Goal: Information Seeking & Learning: Understand process/instructions

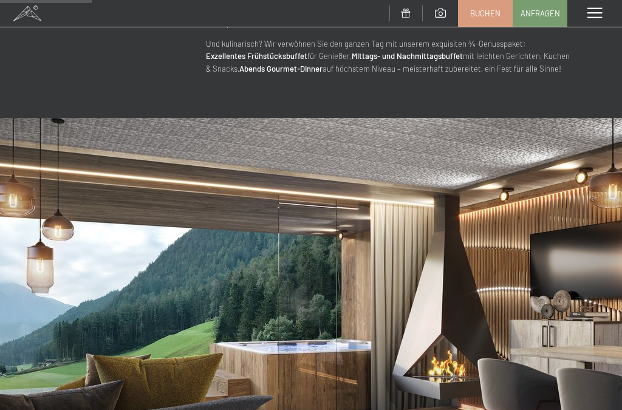
scroll to position [748, 0]
click at [590, 13] on span at bounding box center [595, 13] width 15 height 11
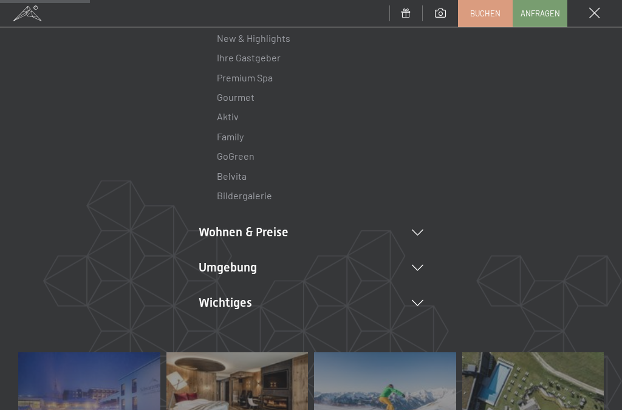
scroll to position [142, 0]
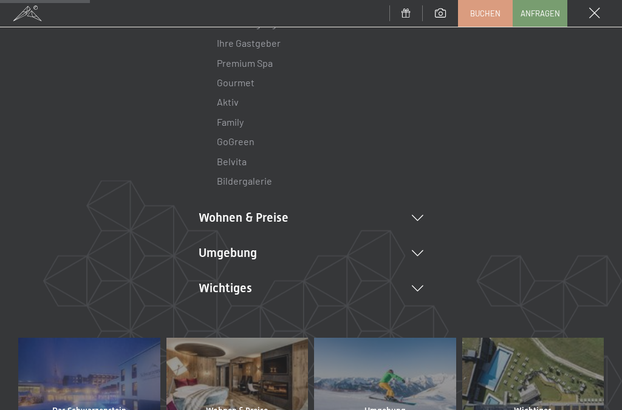
click at [219, 258] on li "Umgebung Das Ahrntal Ski & Winter Skifahren Skischule Wandern & Sommer Wandern …" at bounding box center [311, 252] width 225 height 17
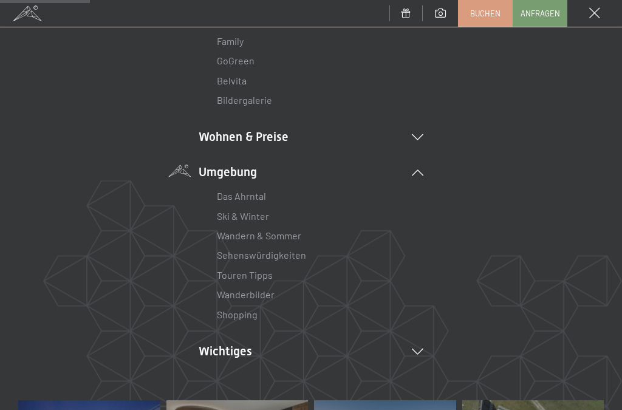
scroll to position [224, 0]
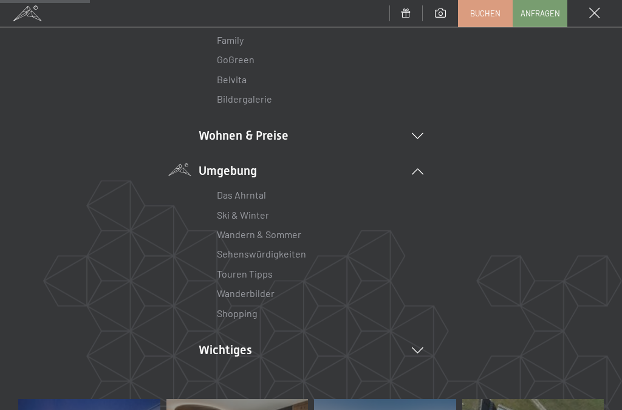
click at [227, 236] on link "Wandern & Sommer" at bounding box center [259, 235] width 84 height 12
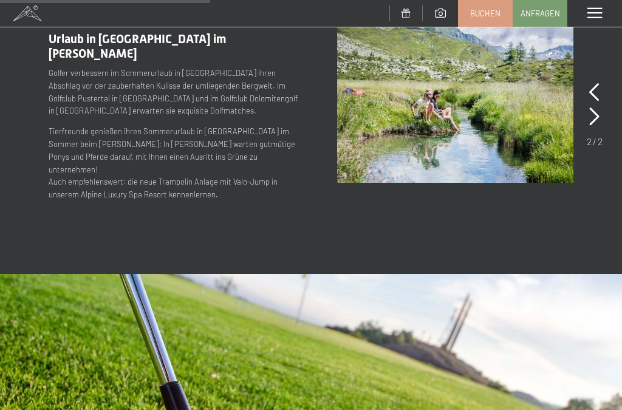
scroll to position [1995, 0]
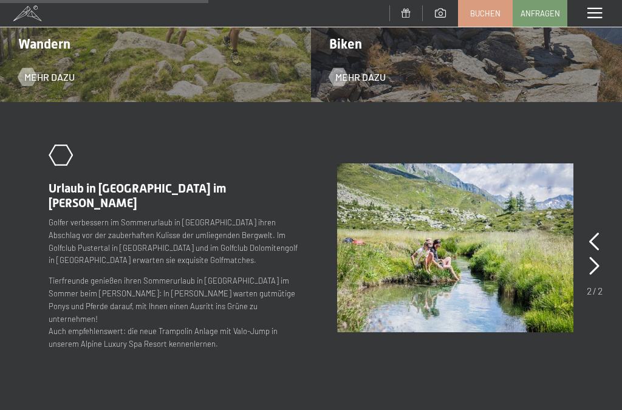
click at [593, 14] on span at bounding box center [595, 13] width 15 height 11
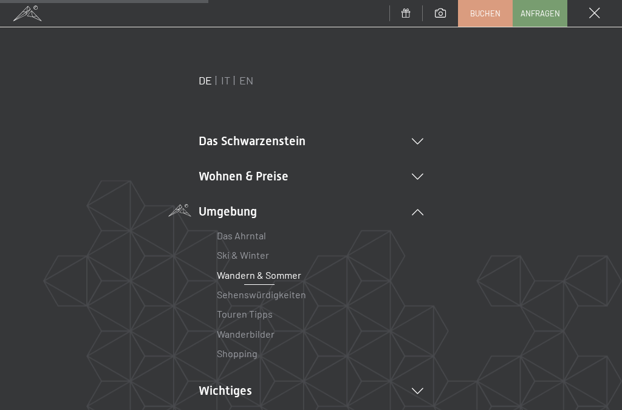
click at [210, 149] on li "Das Schwarzenstein New & Highlights Ihre Gastgeber Premium Spa Gourmet Aktiv Wo…" at bounding box center [311, 140] width 225 height 17
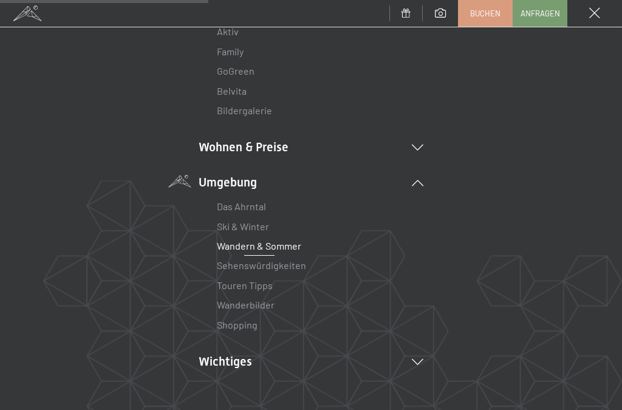
scroll to position [242, 0]
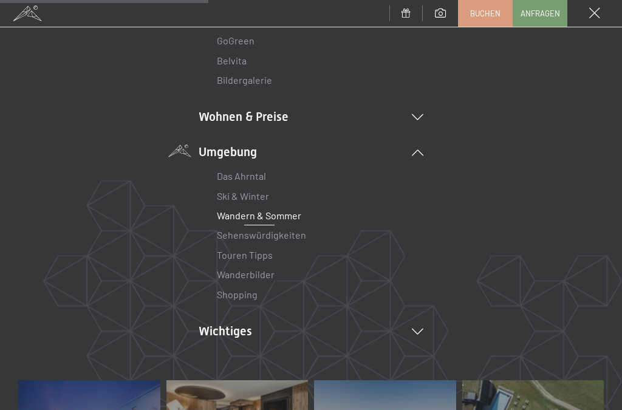
click at [418, 329] on icon at bounding box center [418, 332] width 12 height 6
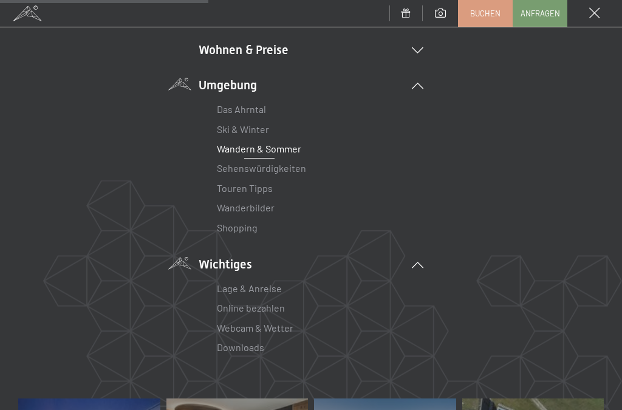
scroll to position [320, 0]
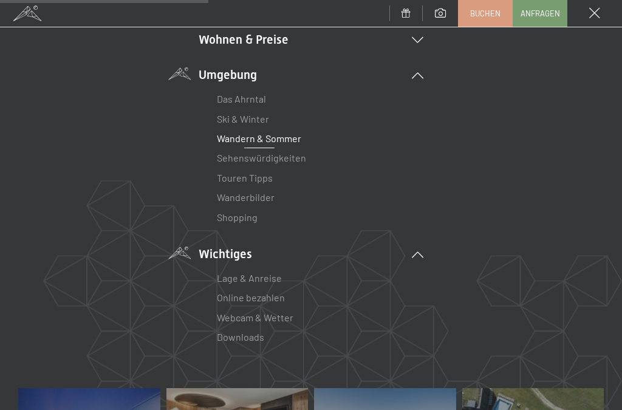
click at [230, 273] on link "Lage & Anreise" at bounding box center [249, 278] width 65 height 12
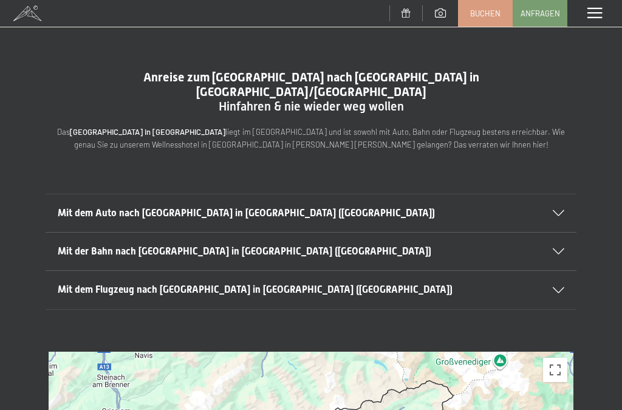
click at [557, 194] on div "Mit dem Auto nach Luttach in Südtirol (Italien)" at bounding box center [311, 213] width 507 height 38
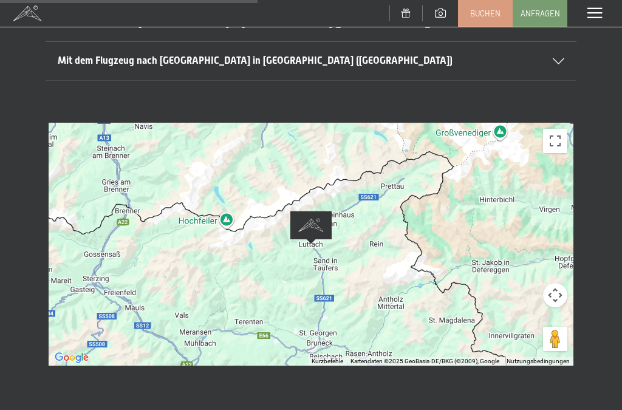
scroll to position [441, 0]
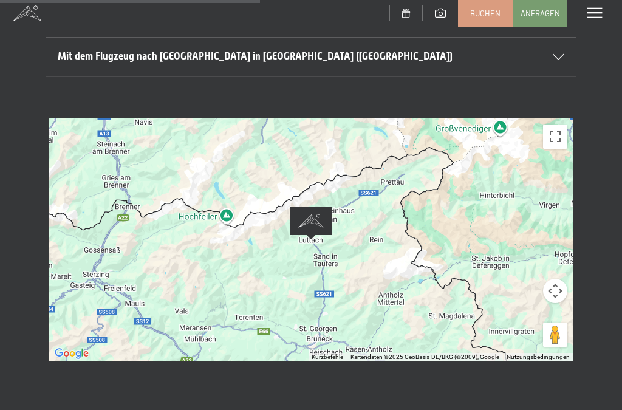
click at [116, 198] on div at bounding box center [311, 240] width 525 height 243
click at [139, 215] on div at bounding box center [311, 240] width 525 height 243
click at [99, 212] on div at bounding box center [311, 240] width 525 height 243
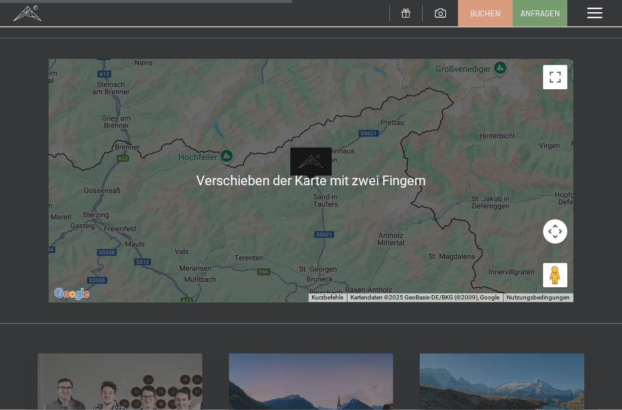
scroll to position [516, 0]
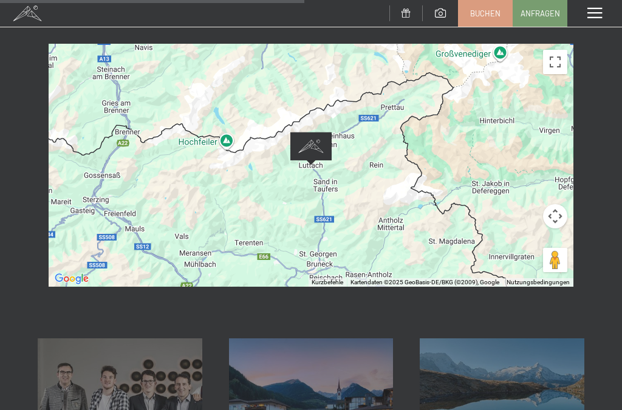
click at [142, 199] on div at bounding box center [311, 165] width 525 height 243
click at [103, 154] on div at bounding box center [311, 165] width 525 height 243
click at [549, 50] on button "Vollbildansicht ein/aus" at bounding box center [555, 62] width 24 height 24
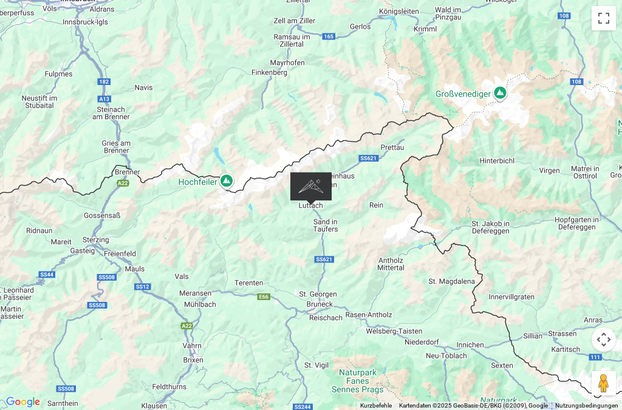
scroll to position [445, 0]
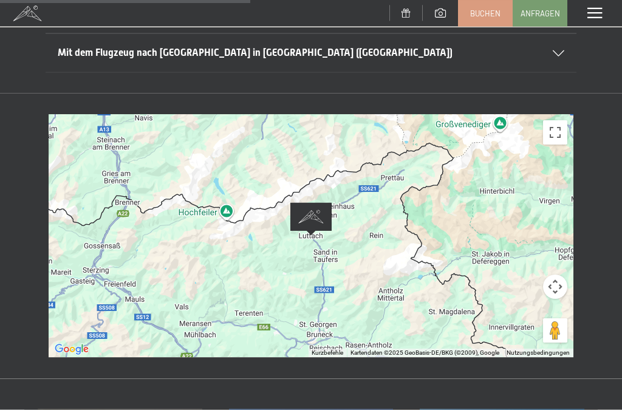
click at [162, 193] on div at bounding box center [311, 236] width 525 height 243
click at [547, 275] on button "Kamerasteuerung für die Karte" at bounding box center [555, 287] width 24 height 24
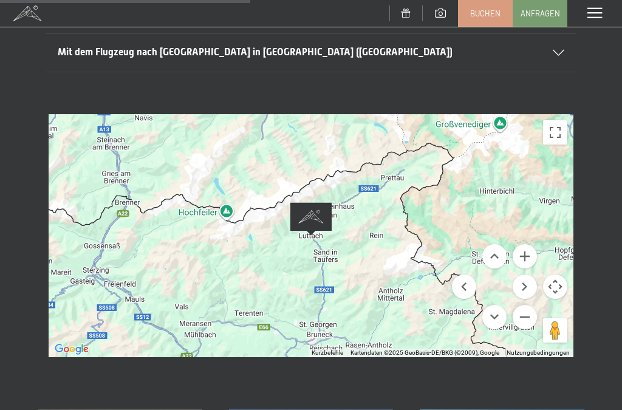
click at [546, 120] on button "Vollbildansicht ein/aus" at bounding box center [555, 132] width 24 height 24
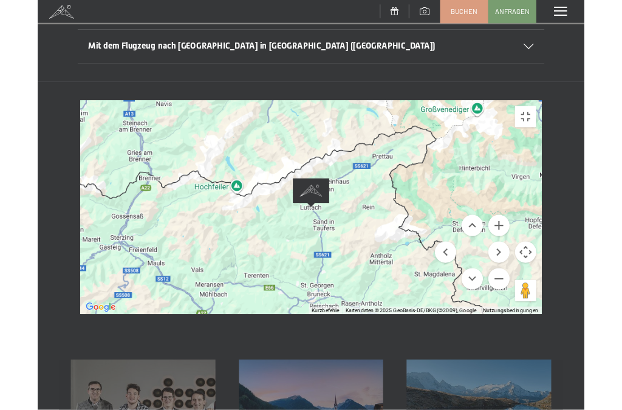
scroll to position [0, 0]
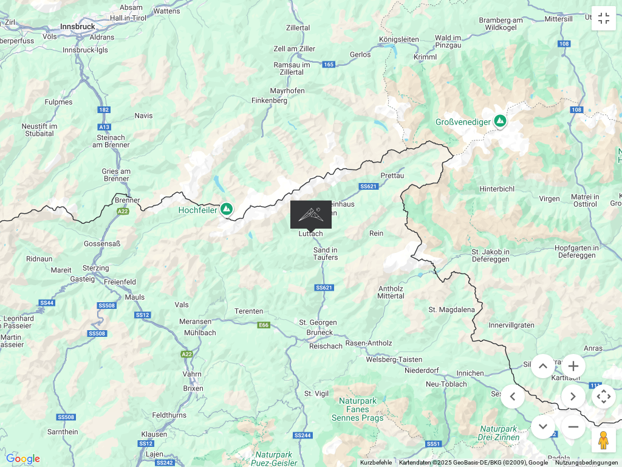
click at [529, 128] on div at bounding box center [311, 233] width 622 height 467
click at [595, 28] on button "Vollbildansicht ein/aus" at bounding box center [604, 18] width 24 height 24
